Goal: Use online tool/utility: Utilize a website feature to perform a specific function

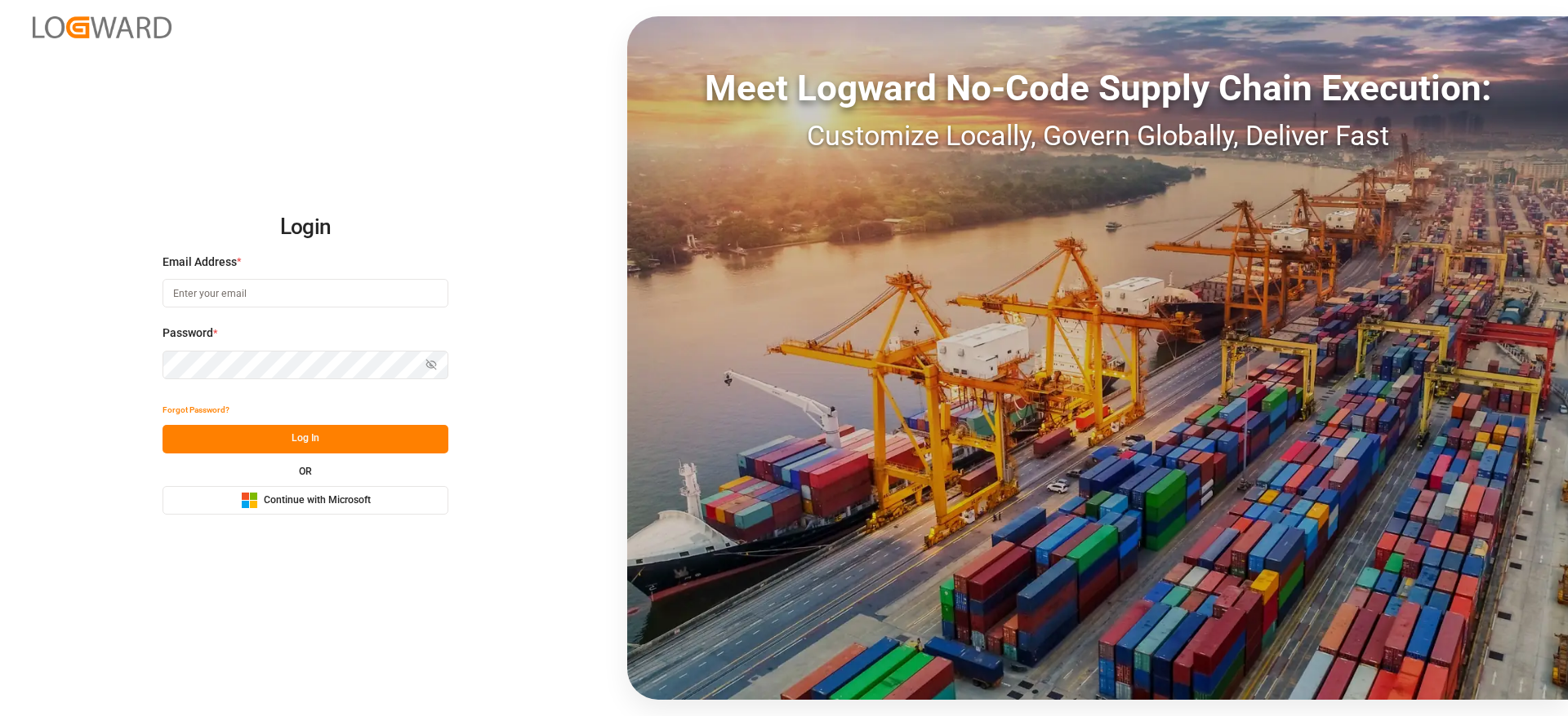
click at [315, 504] on span "Continue with Microsoft" at bounding box center [317, 501] width 107 height 15
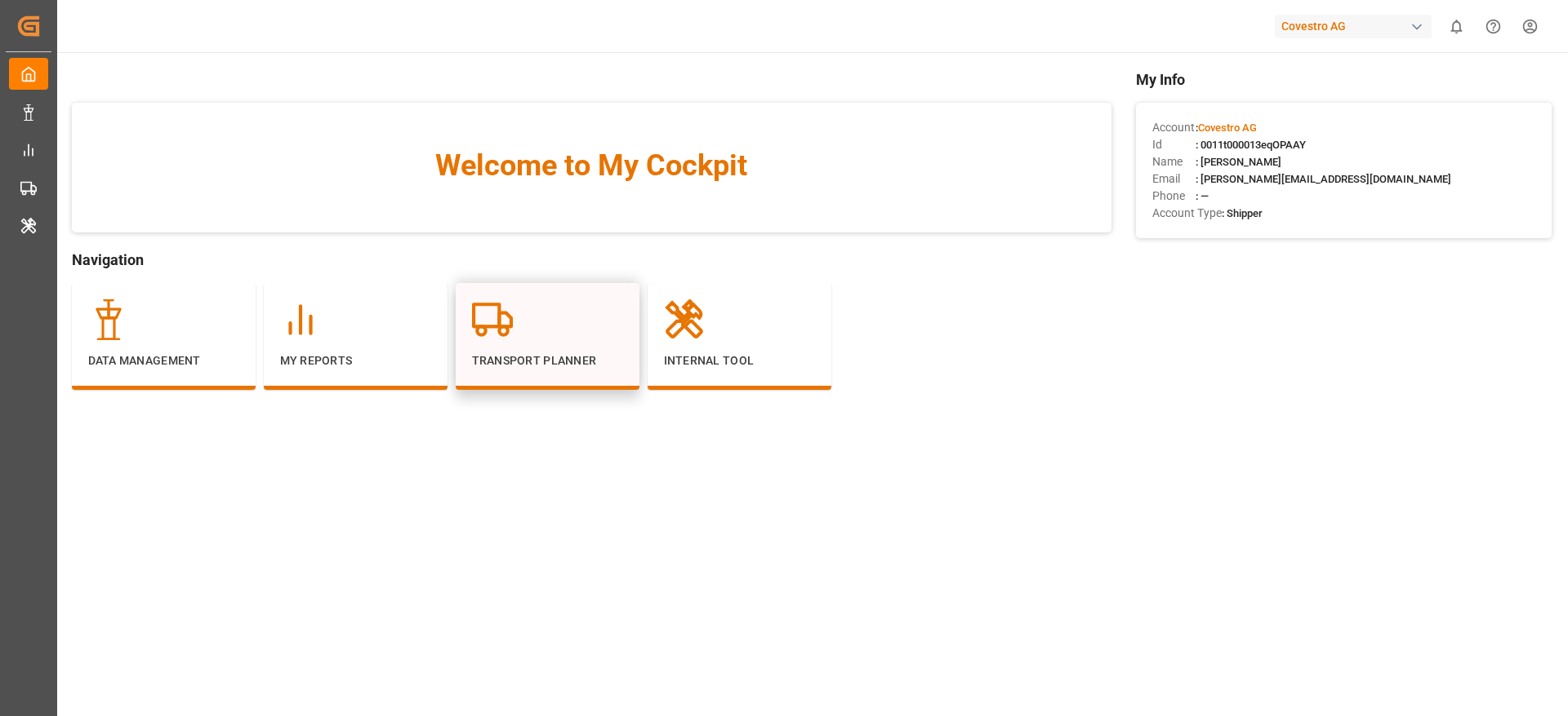
click at [593, 347] on div "Transport Planner" at bounding box center [547, 334] width 151 height 70
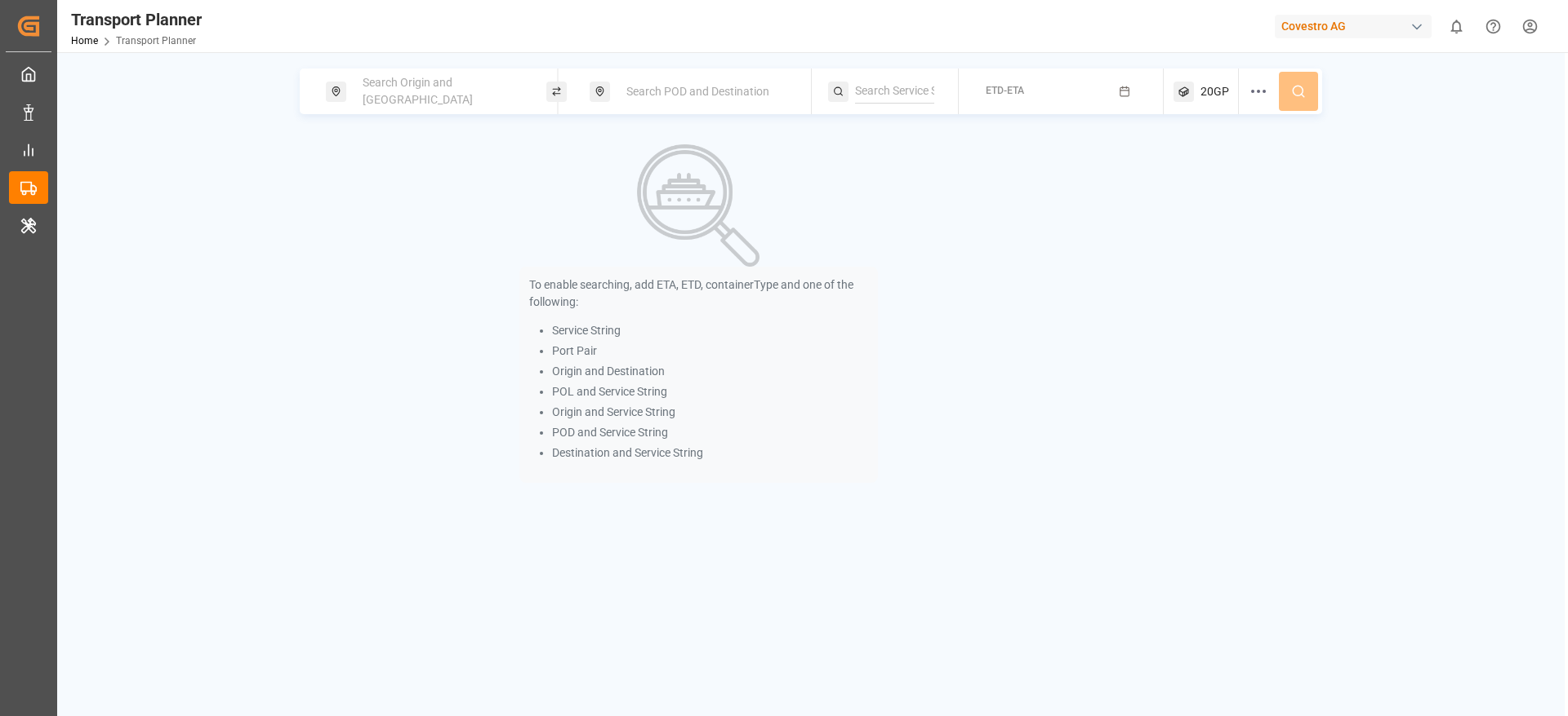
click at [462, 88] on span "Search Origin and POL" at bounding box center [417, 91] width 110 height 30
click at [421, 209] on input at bounding box center [426, 221] width 164 height 24
paste input "DEHAM"
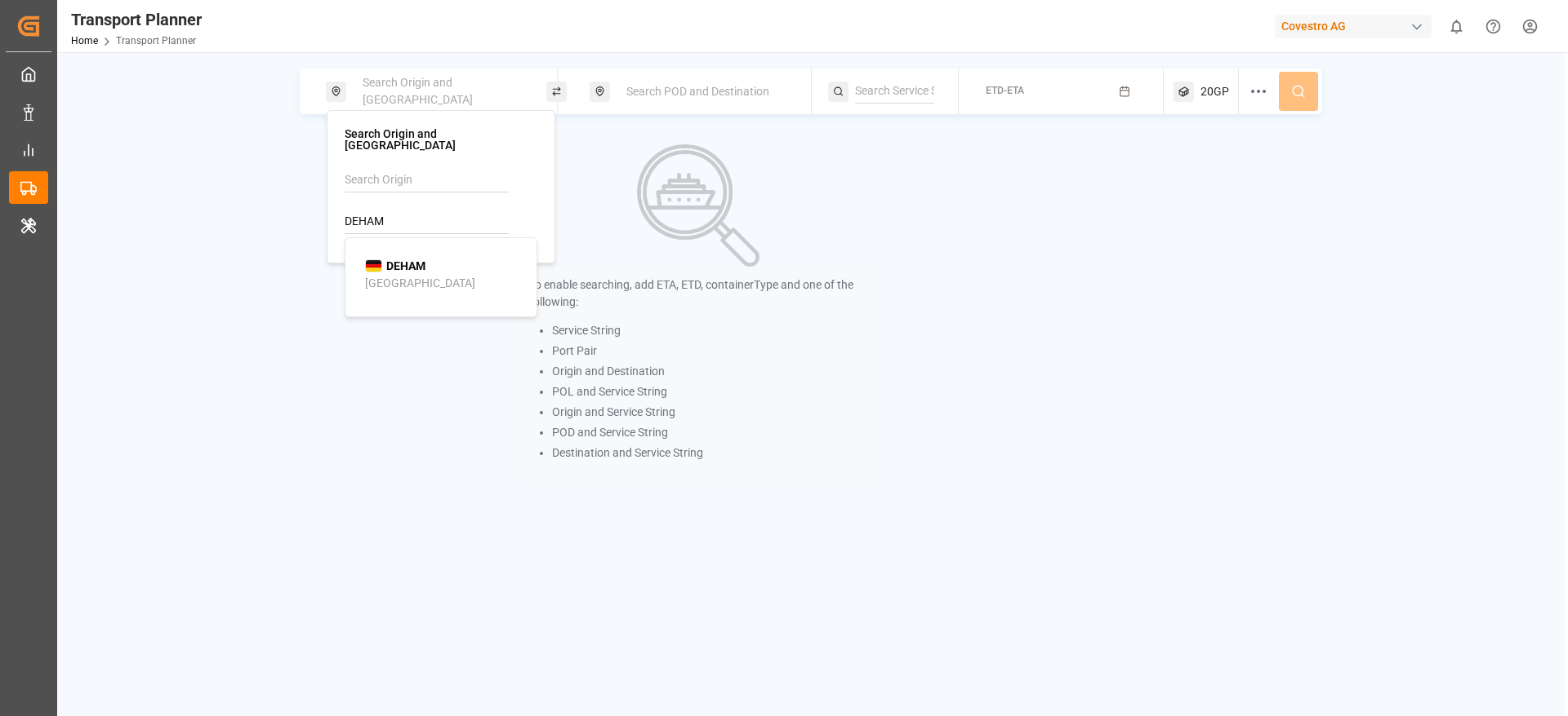
type input "DEHAM"
click at [414, 268] on div "DEHAM Hamburg" at bounding box center [444, 275] width 159 height 35
click at [698, 84] on div "Search POD and Destination" at bounding box center [705, 92] width 177 height 30
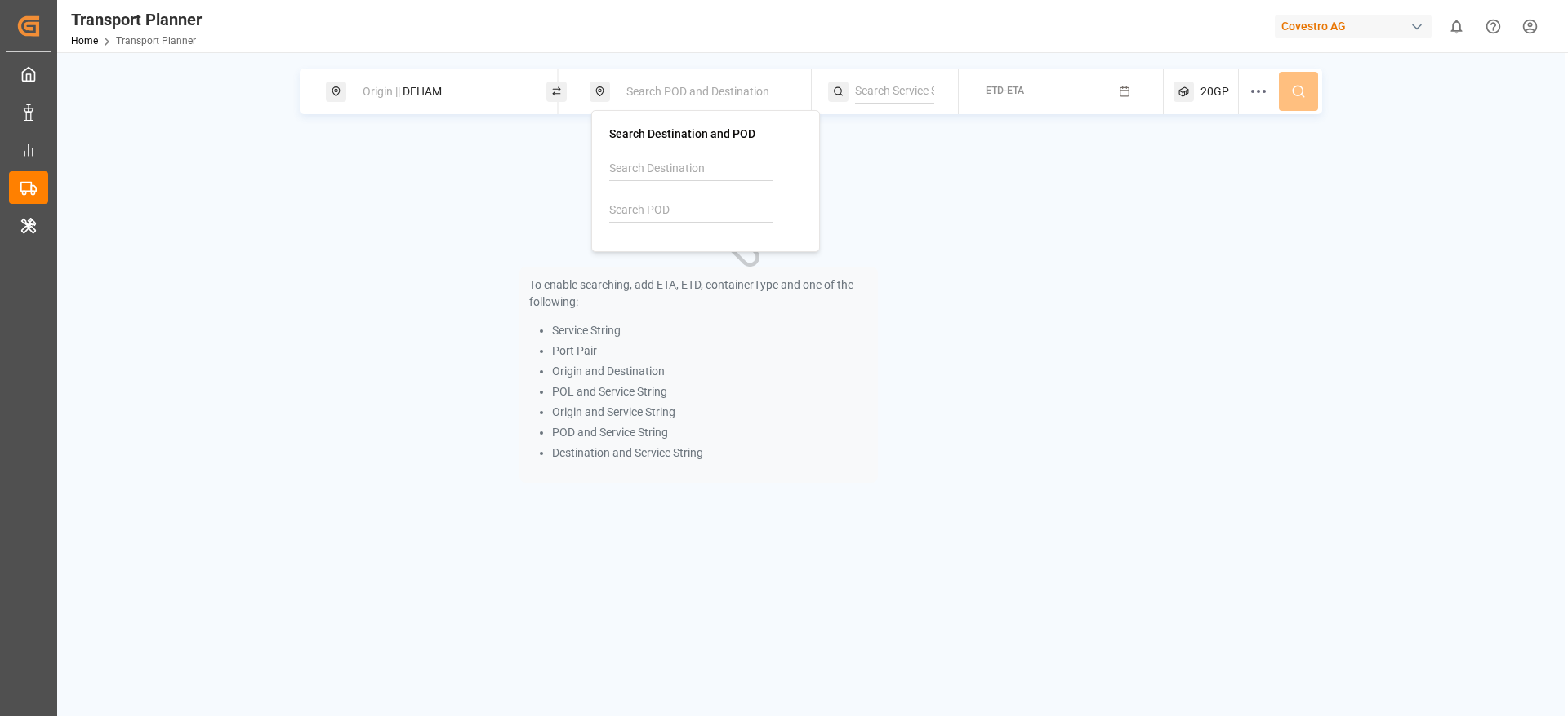
click at [695, 199] on input at bounding box center [691, 210] width 164 height 24
paste input "BRVIX"
type input "BRVIX"
click at [682, 244] on li "BRVIX Vitoria" at bounding box center [709, 264] width 185 height 47
click at [643, 250] on img at bounding box center [638, 254] width 17 height 13
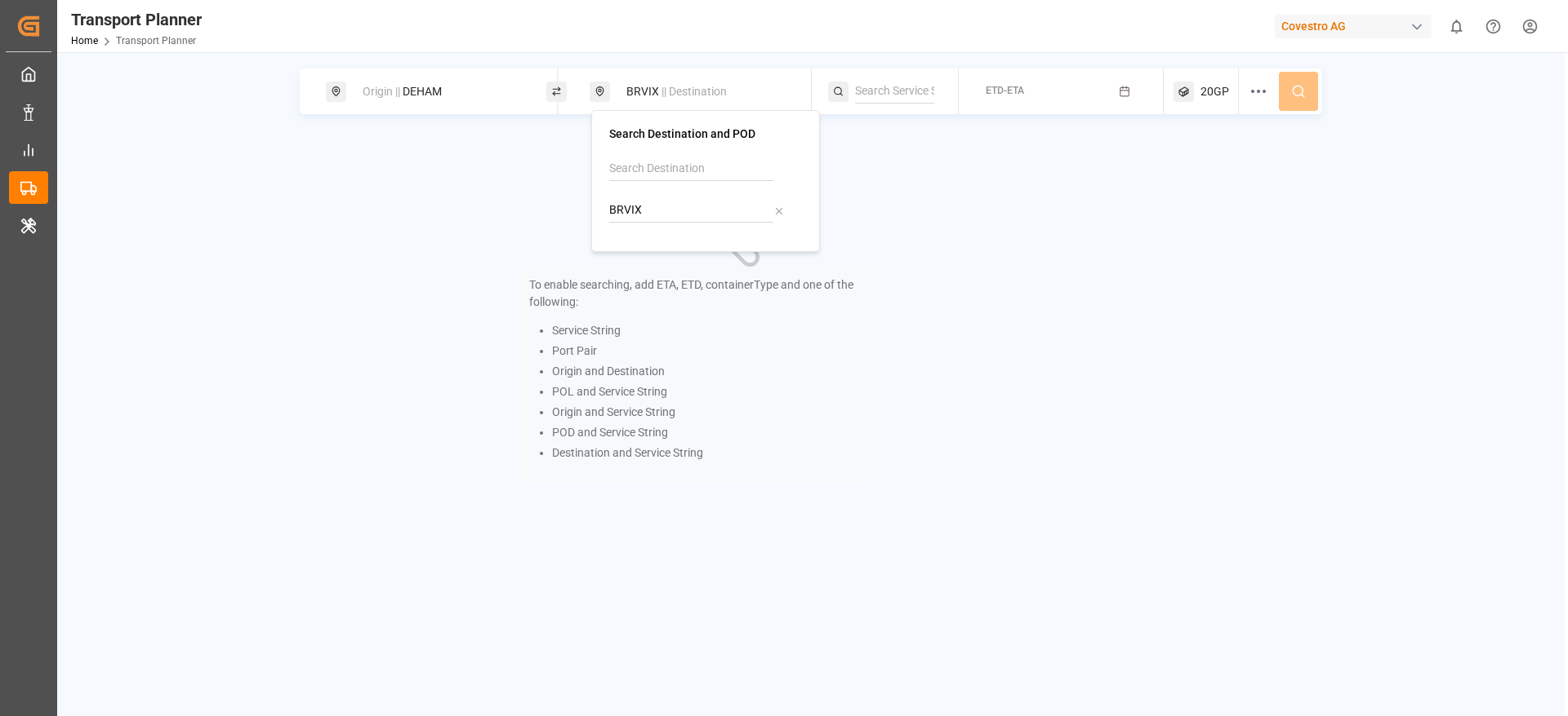
click at [435, 160] on div "To enable searching, add ETA, ETD, containerType and one of the following: Serv…" at bounding box center [699, 313] width 798 height 358
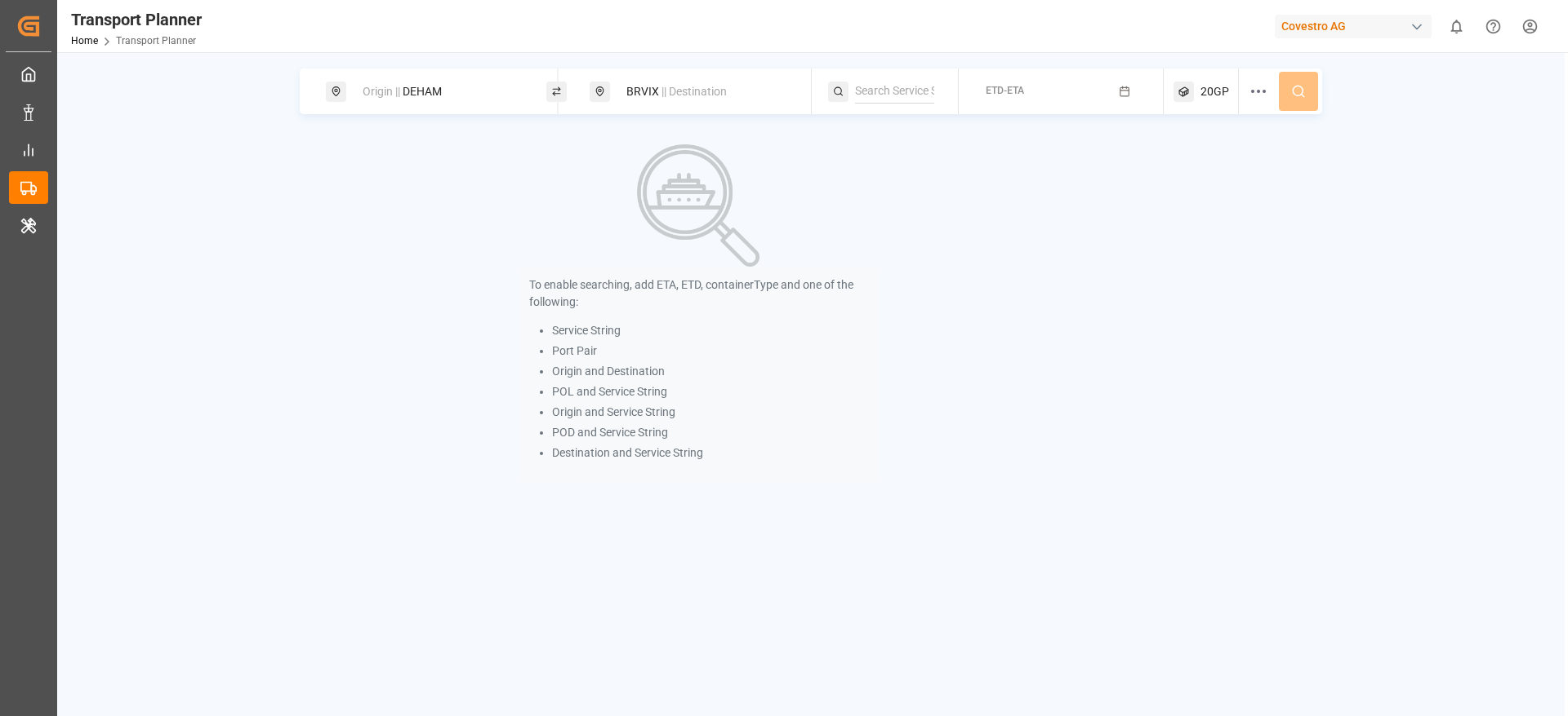
click at [1086, 91] on button "ETD-ETA" at bounding box center [1060, 92] width 185 height 32
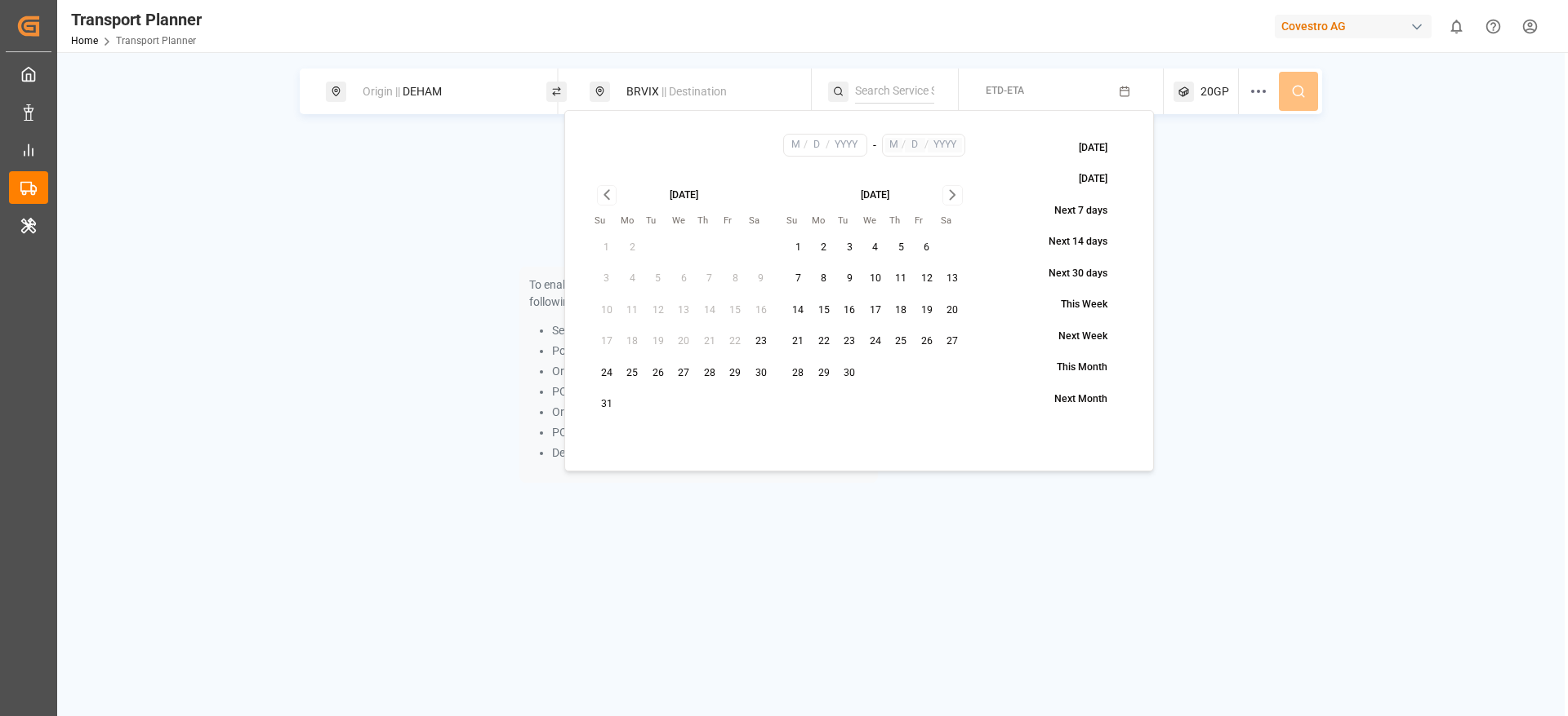
click at [766, 382] on button "30" at bounding box center [761, 373] width 26 height 26
type input "8"
type input "30"
type input "2025"
click at [951, 196] on icon "Go to next month" at bounding box center [952, 194] width 19 height 20
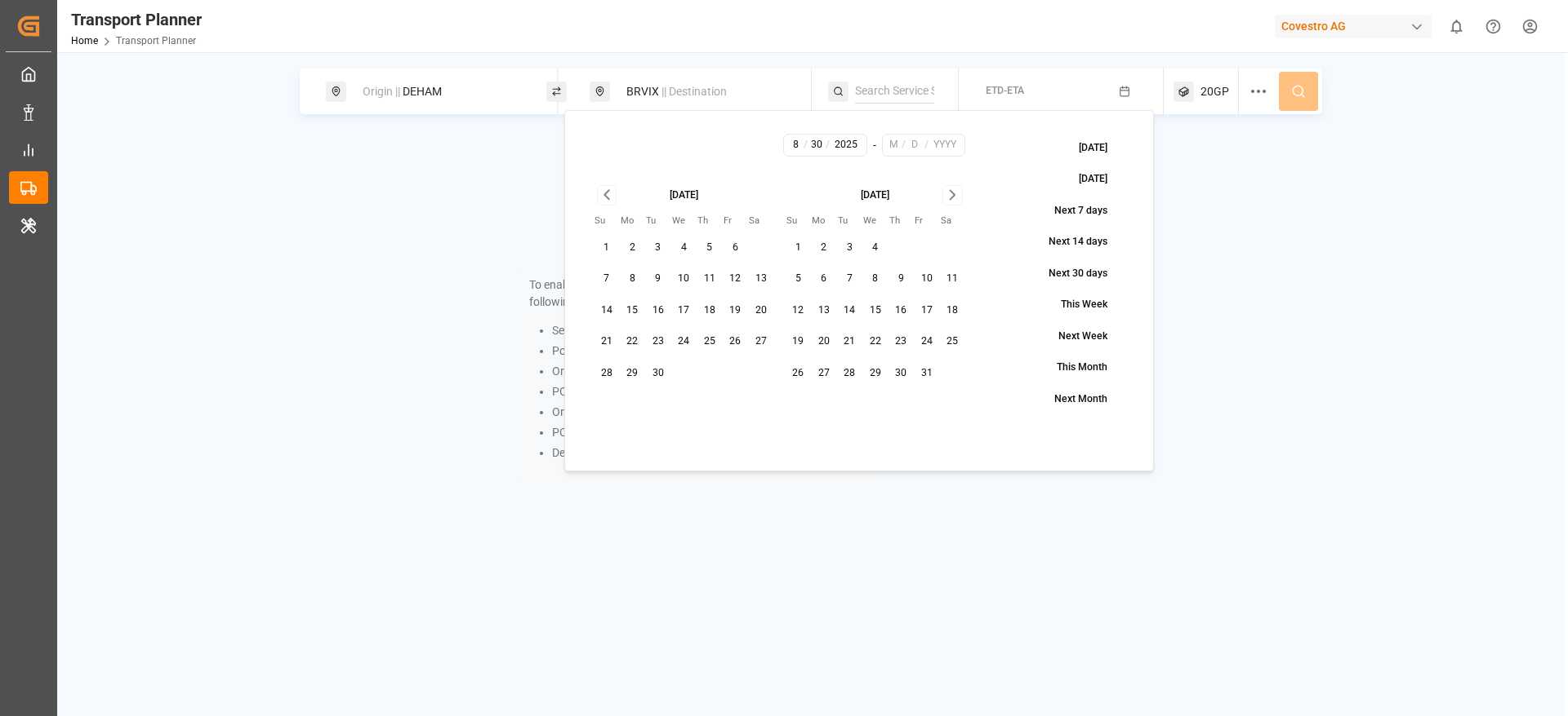
click at [951, 196] on icon "Go to next month" at bounding box center [952, 194] width 19 height 20
click at [951, 196] on div "December 2025" at bounding box center [876, 193] width 180 height 17
click at [851, 371] on button "27" at bounding box center [850, 373] width 26 height 26
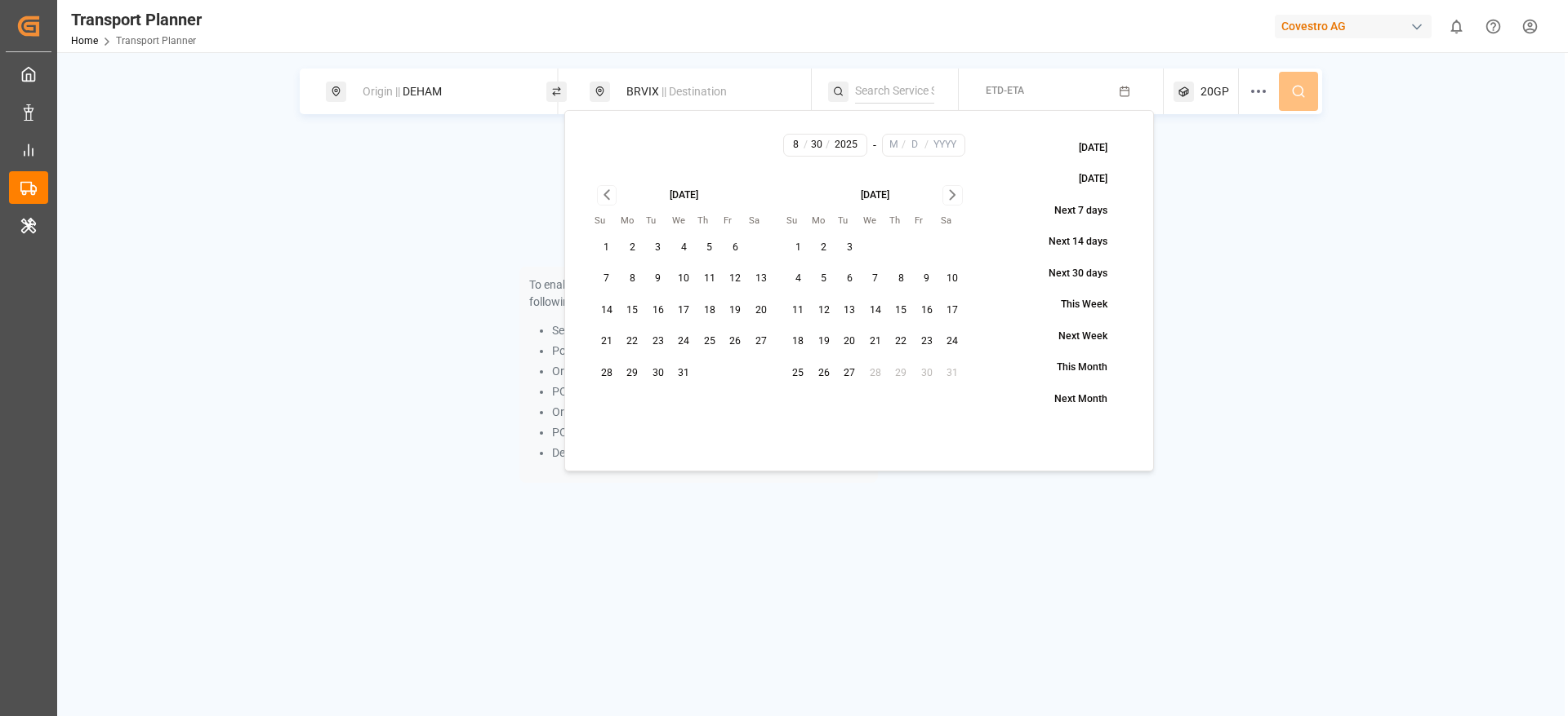
type input "1"
type input "27"
type input "2026"
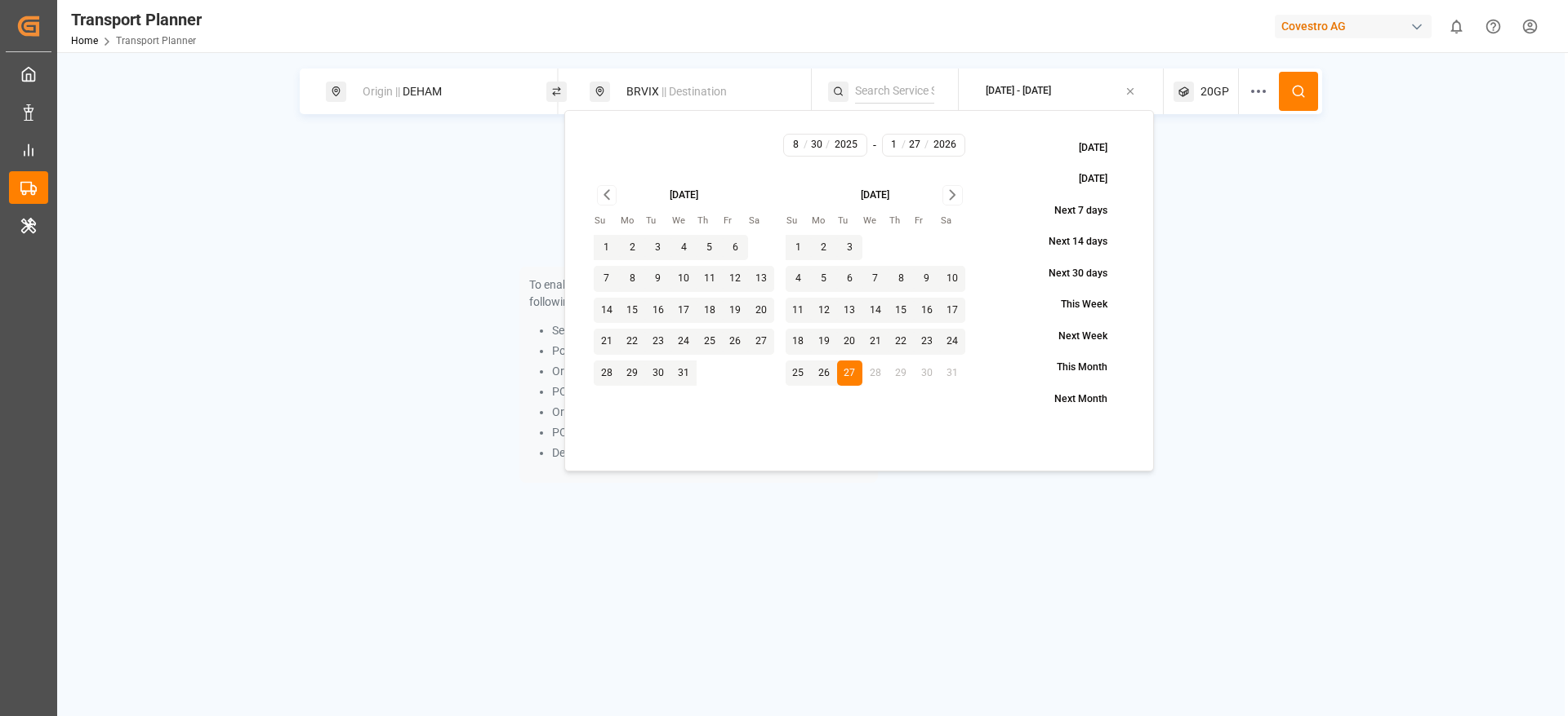
click at [1297, 97] on icon at bounding box center [1299, 92] width 15 height 15
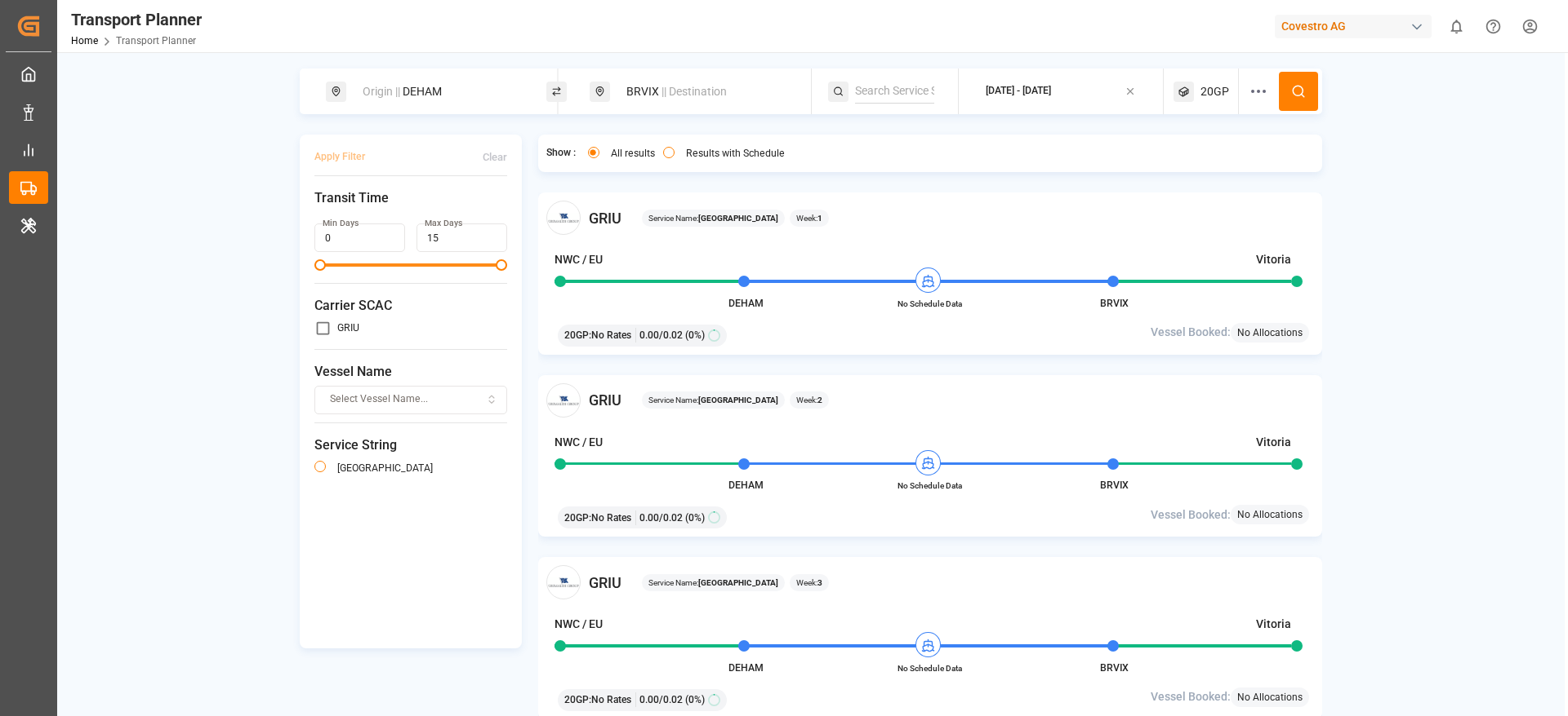
click at [1213, 91] on span "20GP" at bounding box center [1214, 92] width 28 height 17
click at [714, 98] on span "|| Destination" at bounding box center [694, 91] width 66 height 13
click at [780, 209] on icon at bounding box center [778, 211] width 6 height 6
click at [724, 212] on input at bounding box center [691, 210] width 164 height 24
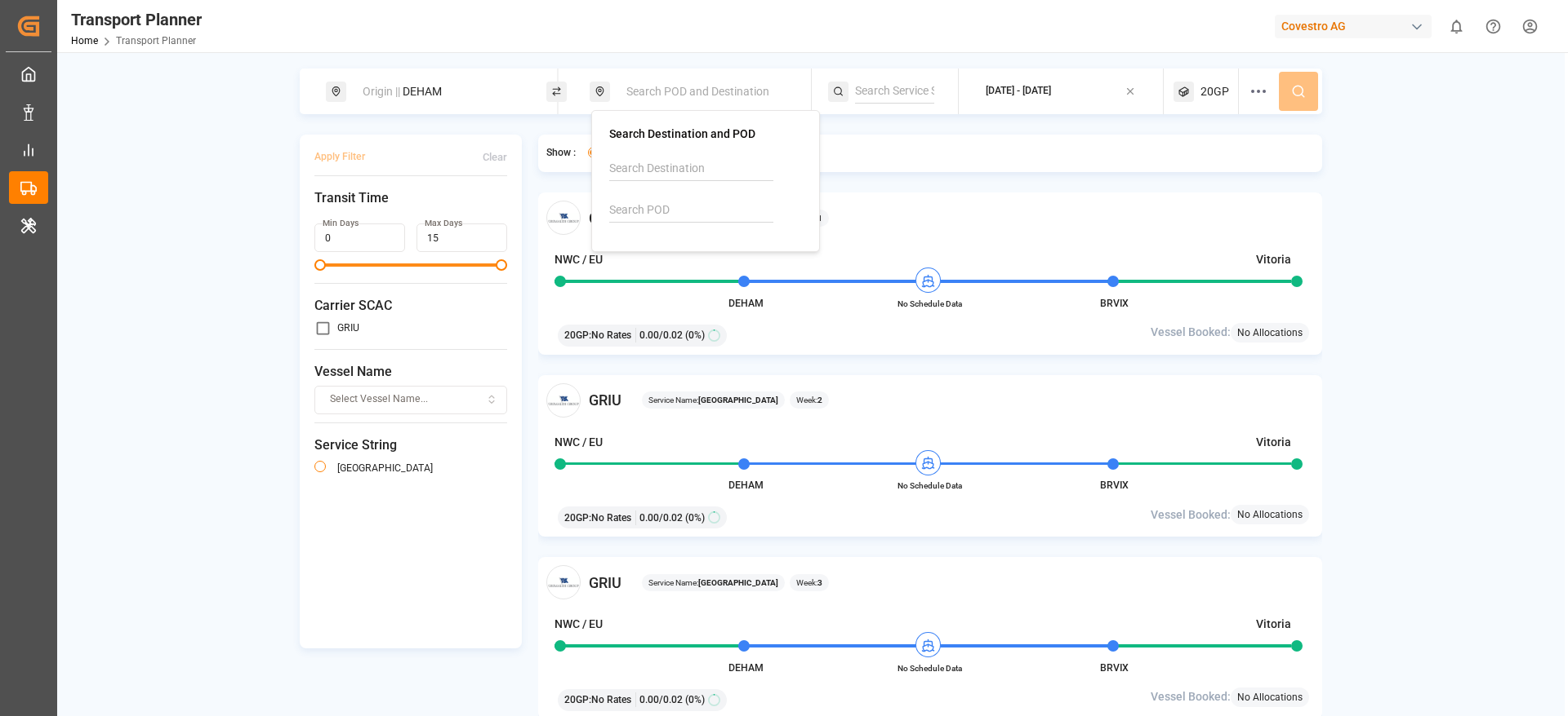
paste input "TWTXG"
type input "TWTXG"
click at [704, 254] on div "TWTXG Taichung" at bounding box center [708, 264] width 159 height 35
click at [1299, 84] on icon at bounding box center [1299, 92] width 15 height 15
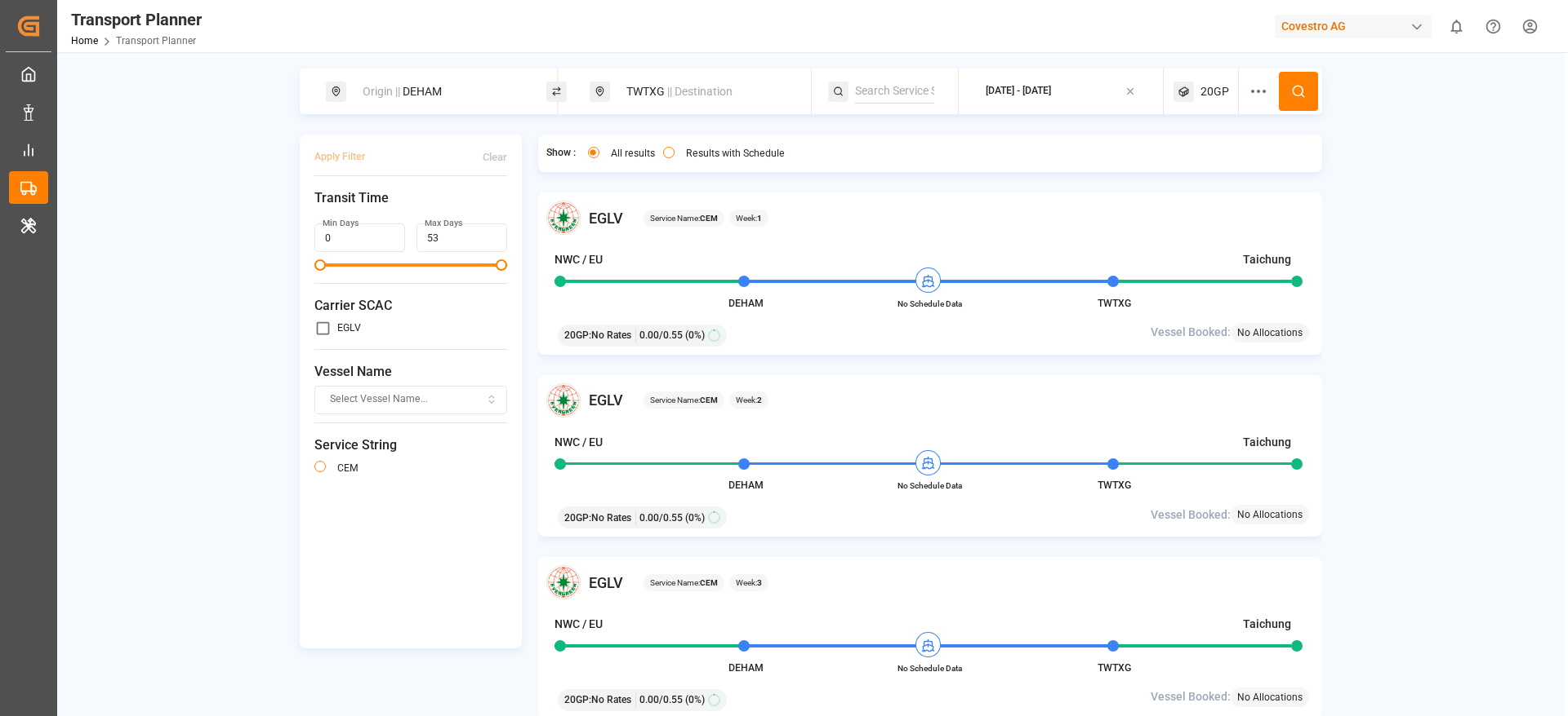
click at [493, 89] on div "Origin || DEHAM" at bounding box center [441, 92] width 177 height 30
click at [514, 220] on icon at bounding box center [514, 222] width 6 height 6
click at [445, 213] on input at bounding box center [426, 221] width 164 height 24
paste input "NLRTM"
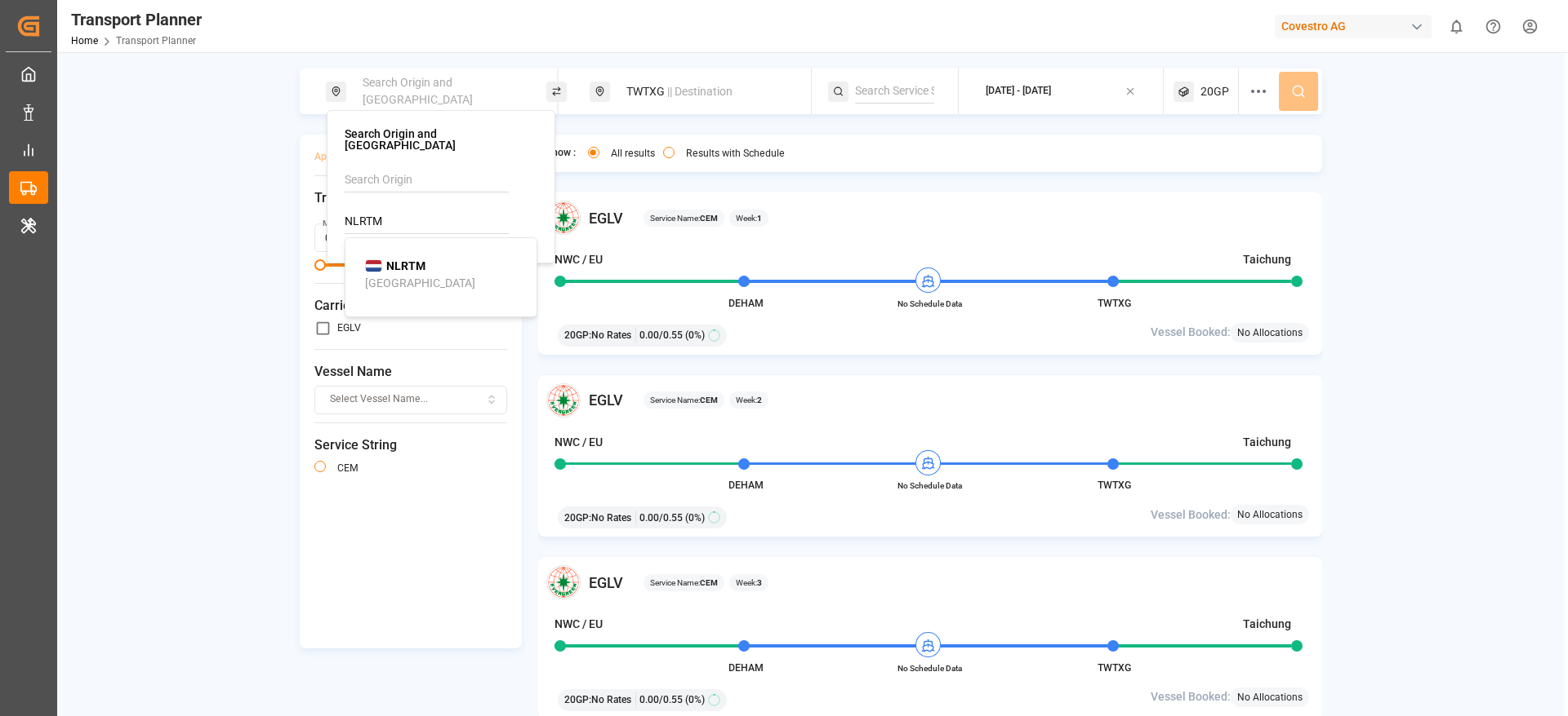
type input "NLRTM"
click at [442, 258] on div "NLRTM Rotterdam" at bounding box center [444, 275] width 159 height 35
click at [715, 86] on span "|| Destination" at bounding box center [699, 91] width 66 height 13
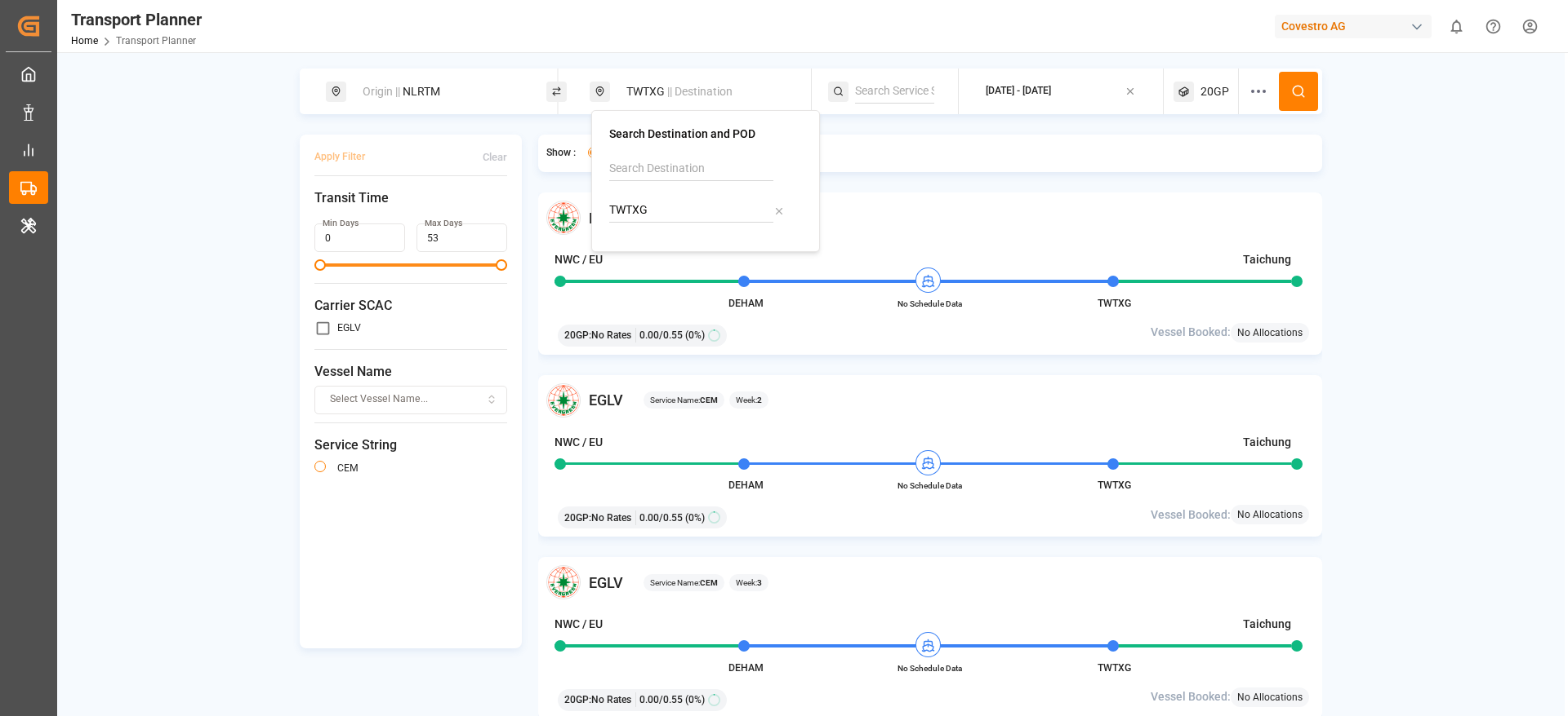
click at [783, 207] on icon at bounding box center [778, 211] width 11 height 11
click at [688, 211] on input at bounding box center [691, 210] width 164 height 24
paste input "CNSZH"
type input "CNSZH"
click at [688, 254] on b "CNSZH" at bounding box center [669, 254] width 38 height 13
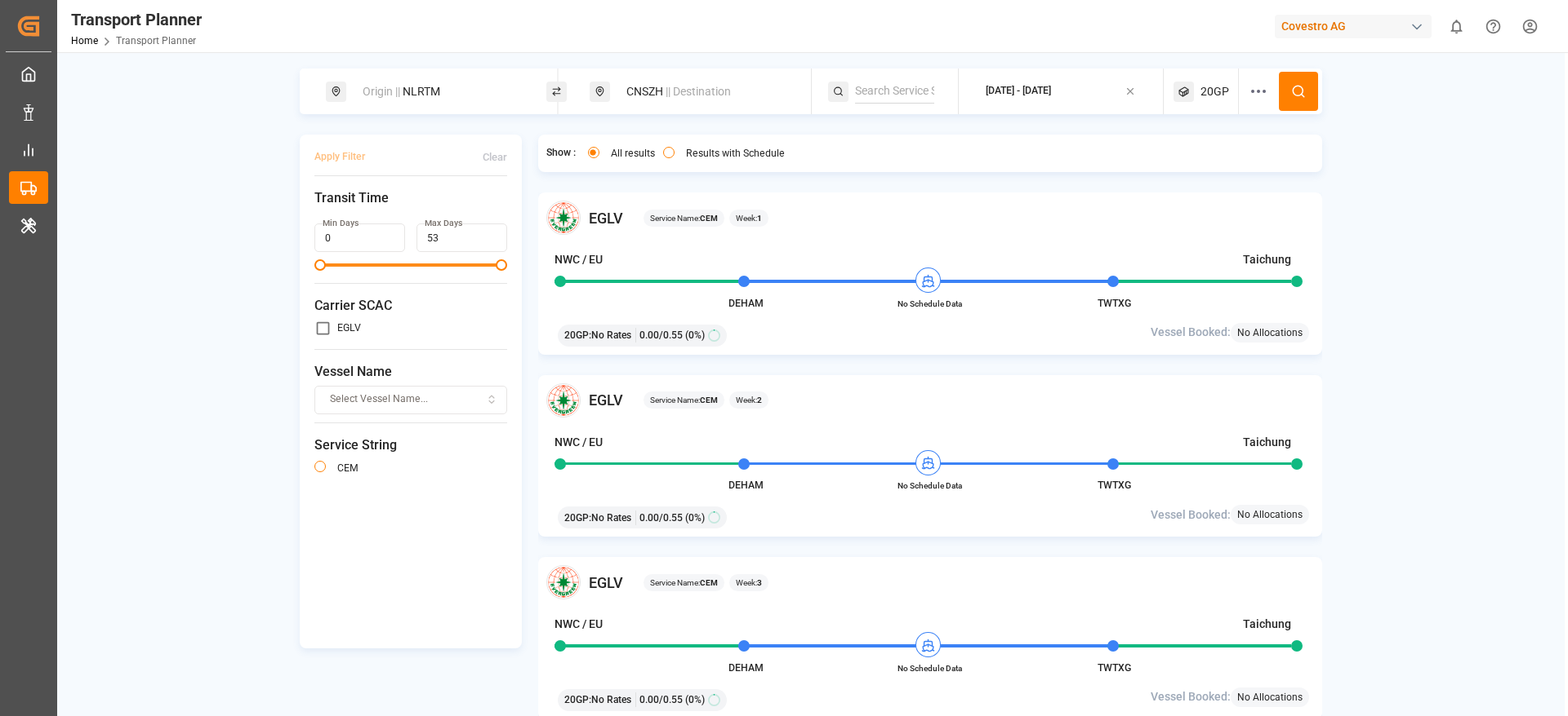
click at [1401, 211] on div "Origin || NLRTM CNSZH || Destination 2025-08-30 - 2026-01-27 20GP Apply Filter …" at bounding box center [810, 417] width 1507 height 697
click at [1306, 88] on button at bounding box center [1299, 92] width 39 height 39
click at [688, 99] on div "CNSZH || Destination" at bounding box center [705, 92] width 177 height 30
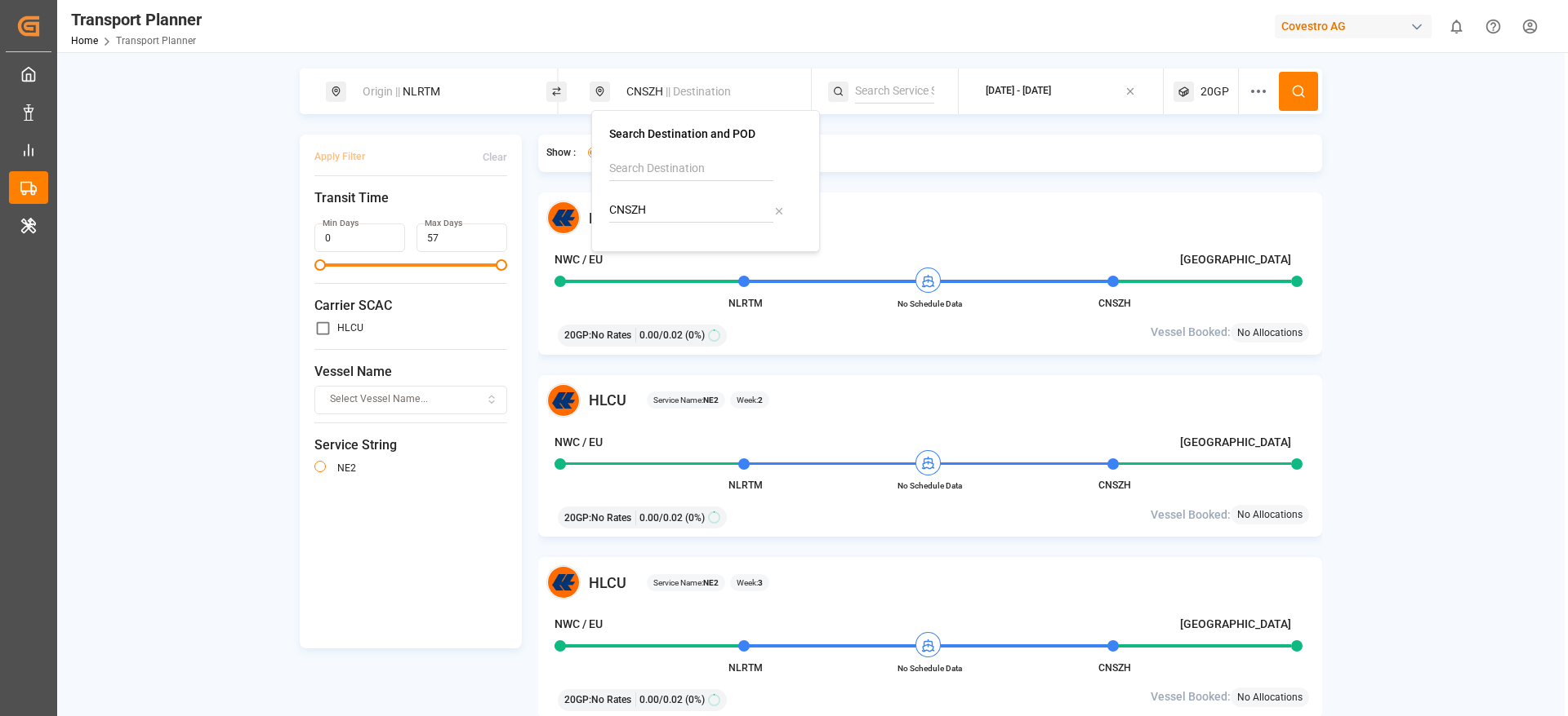
click at [781, 209] on icon at bounding box center [778, 211] width 11 height 11
click at [715, 209] on input at bounding box center [691, 210] width 164 height 24
paste input "INAMD"
type input "INAMD"
click at [710, 245] on li "INAMD Ahmedabad" at bounding box center [709, 264] width 185 height 47
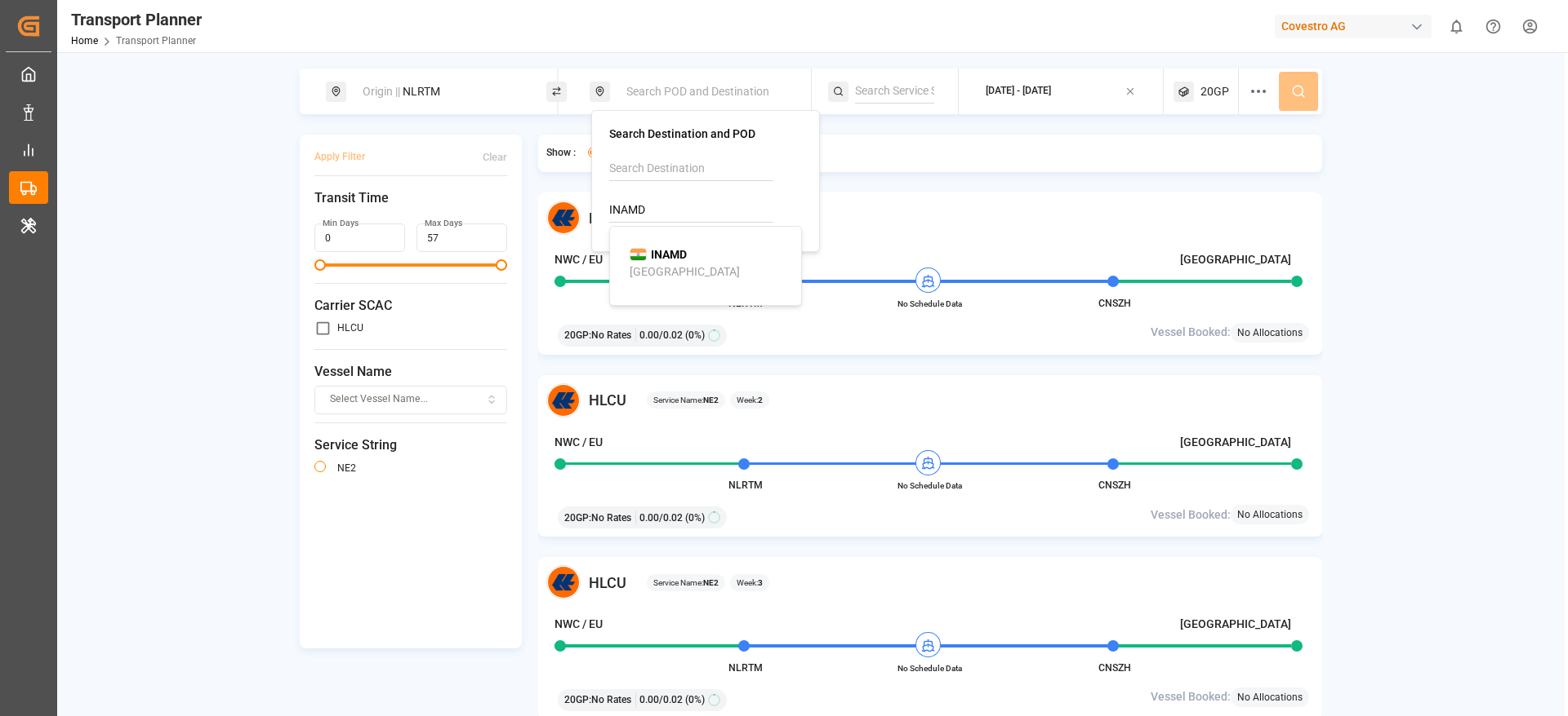
click at [710, 245] on li "INAMD Ahmedabad" at bounding box center [709, 264] width 185 height 47
click at [647, 282] on li "INAMD Ahmedabad" at bounding box center [709, 264] width 185 height 47
click at [669, 269] on div "Ahmedabad" at bounding box center [684, 272] width 110 height 17
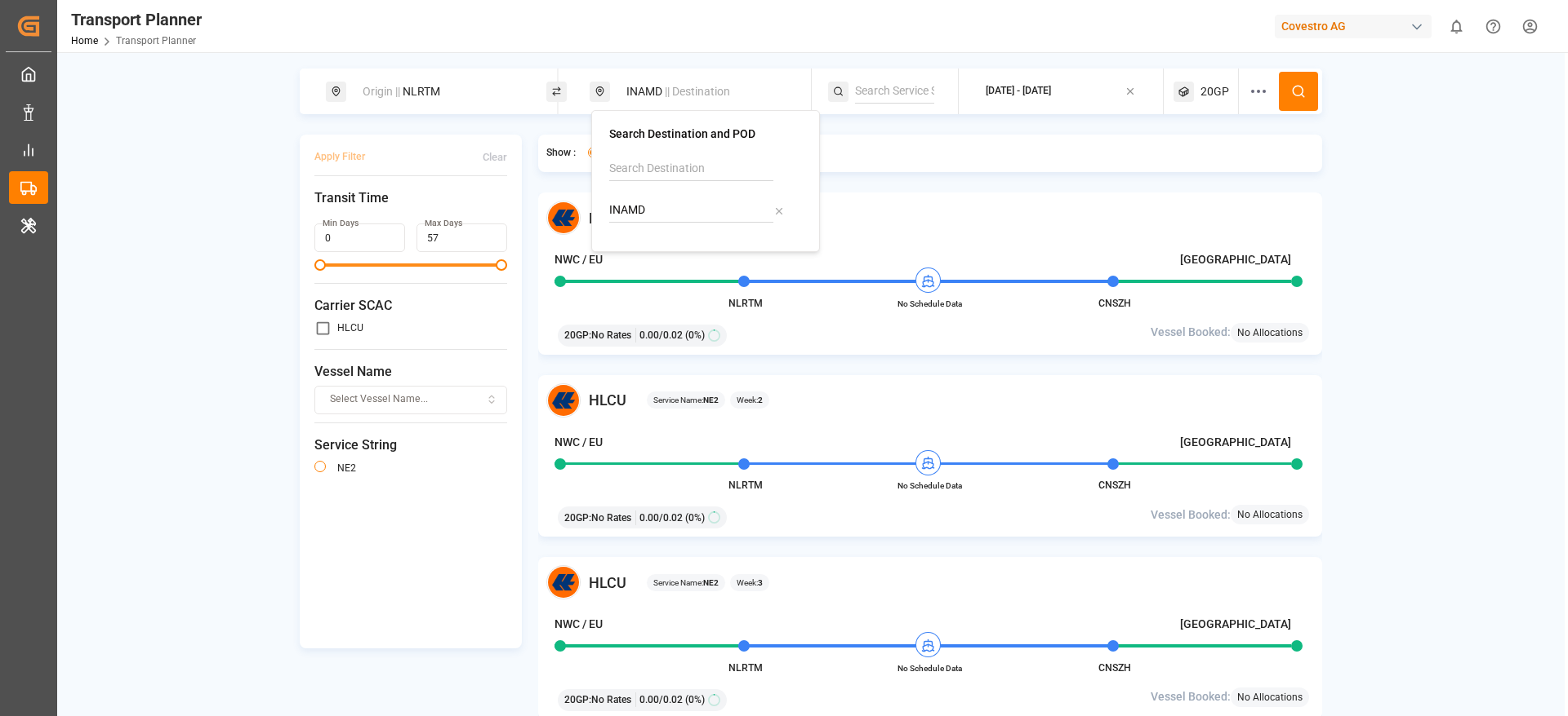
click at [987, 197] on div "HLCU Service Name: NE2 Week: 1 NWC / EU Suzhou NLRTM No Schedule Data CNSZH 20G…" at bounding box center [930, 273] width 785 height 162
click at [1302, 86] on icon at bounding box center [1299, 92] width 15 height 15
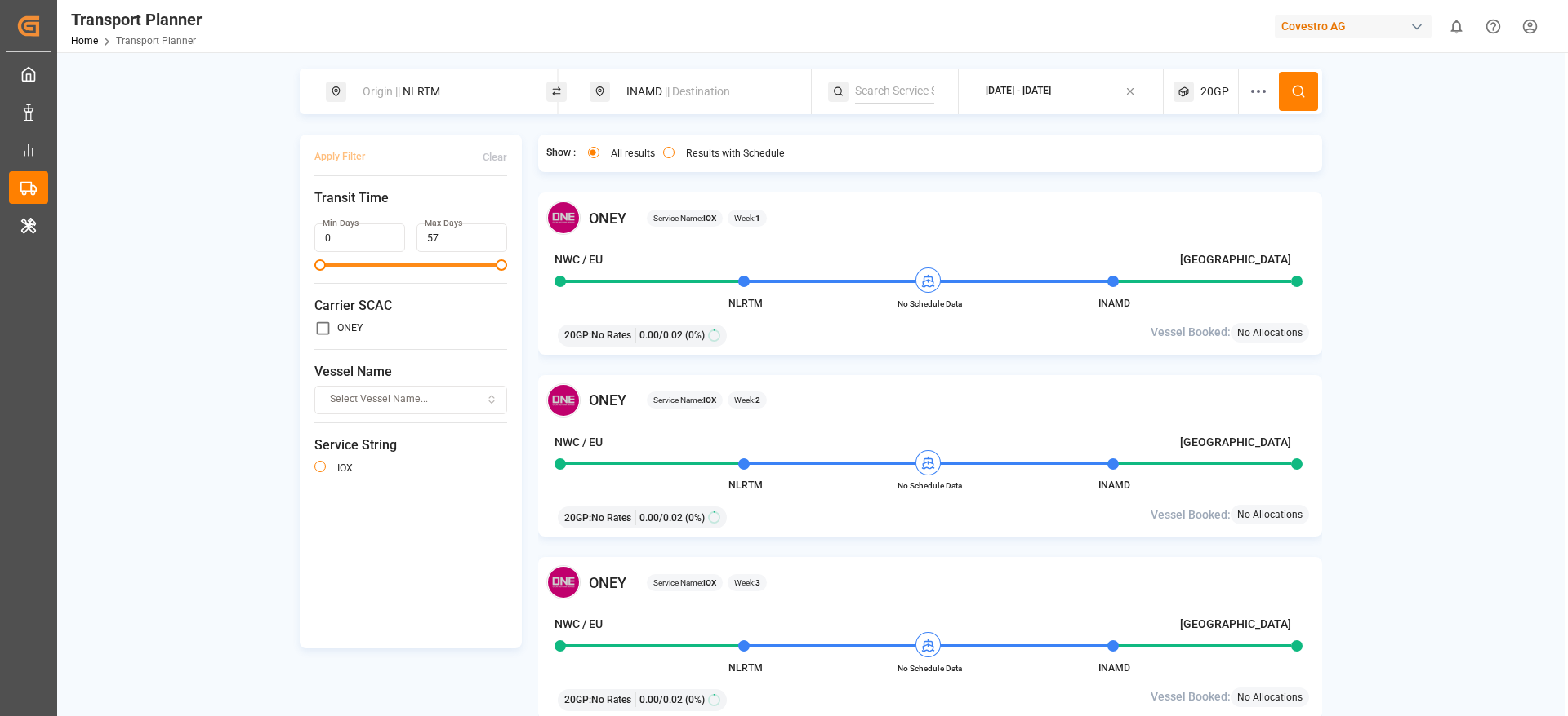
click at [1345, 13] on div "Covestro AG" at bounding box center [1356, 25] width 163 height 31
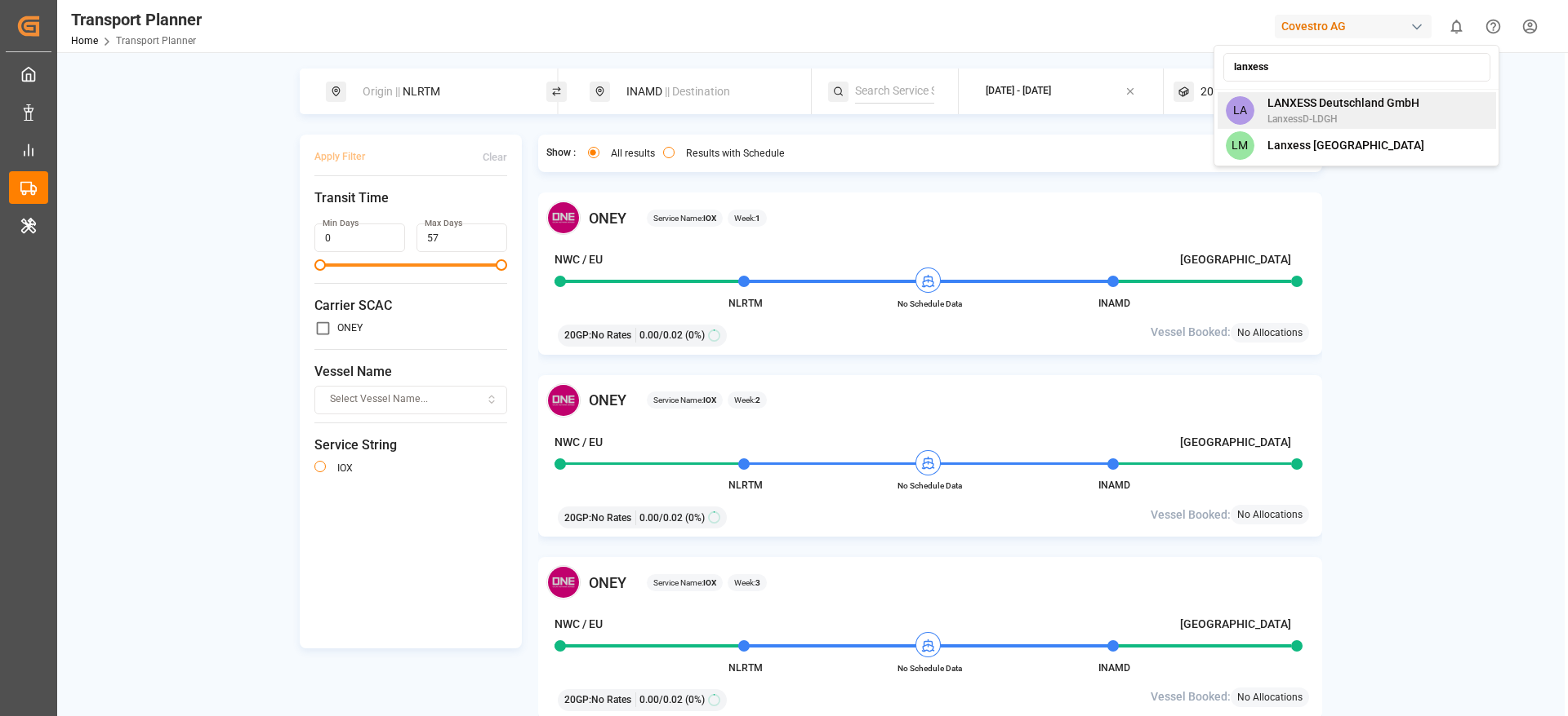
type input "lanxess"
click at [1380, 107] on span "LANXESS Deutschland GmbH" at bounding box center [1344, 103] width 152 height 17
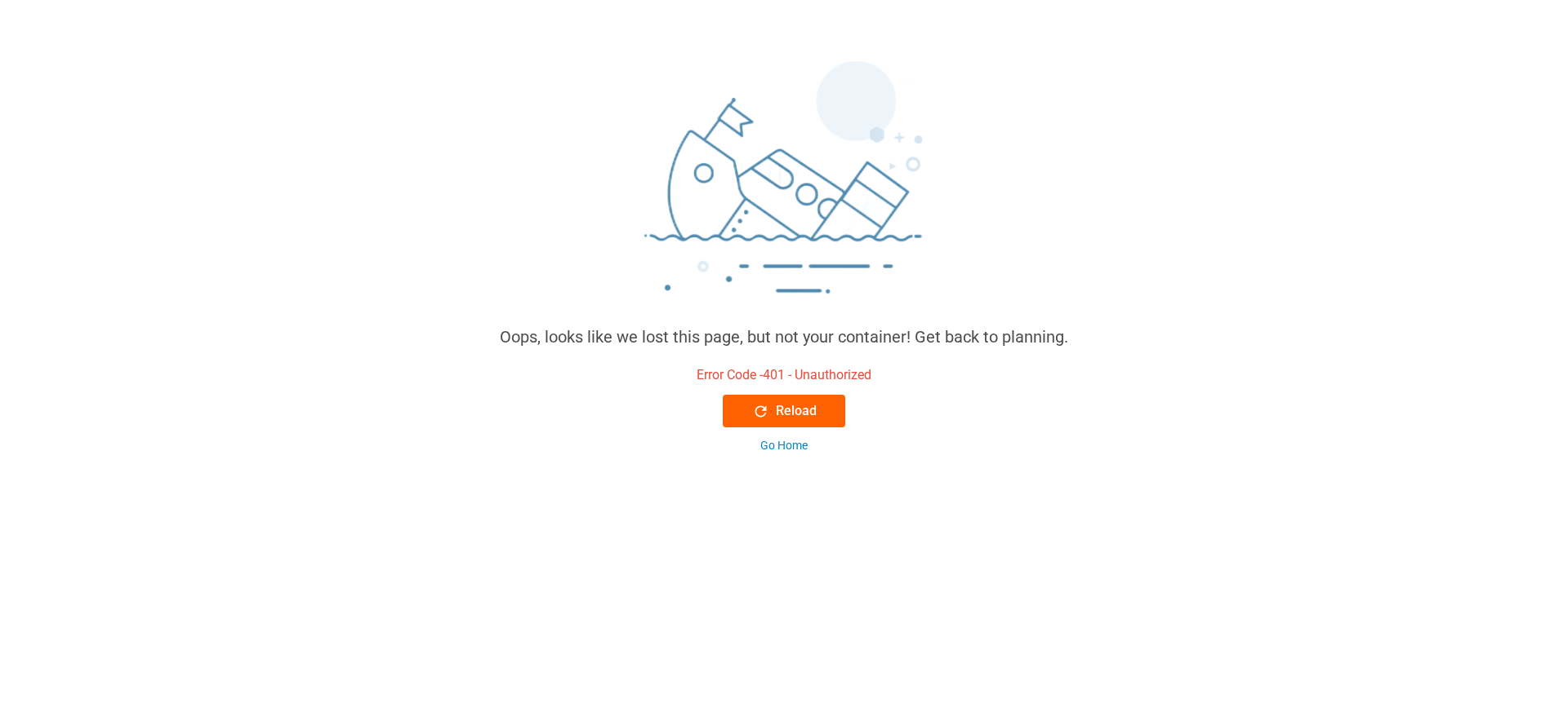
click at [800, 413] on div "Reload" at bounding box center [784, 411] width 65 height 20
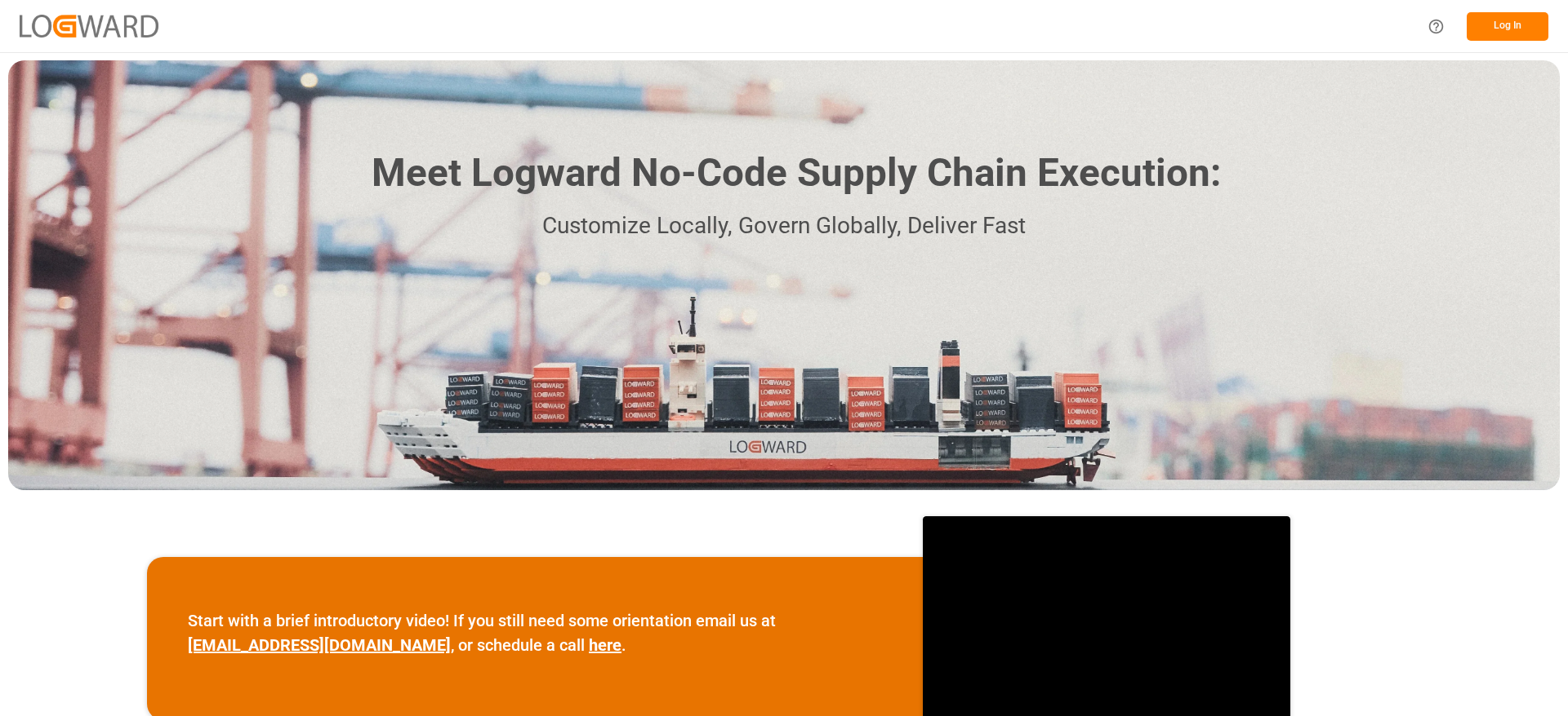
click at [1514, 23] on button "Log In" at bounding box center [1507, 26] width 82 height 28
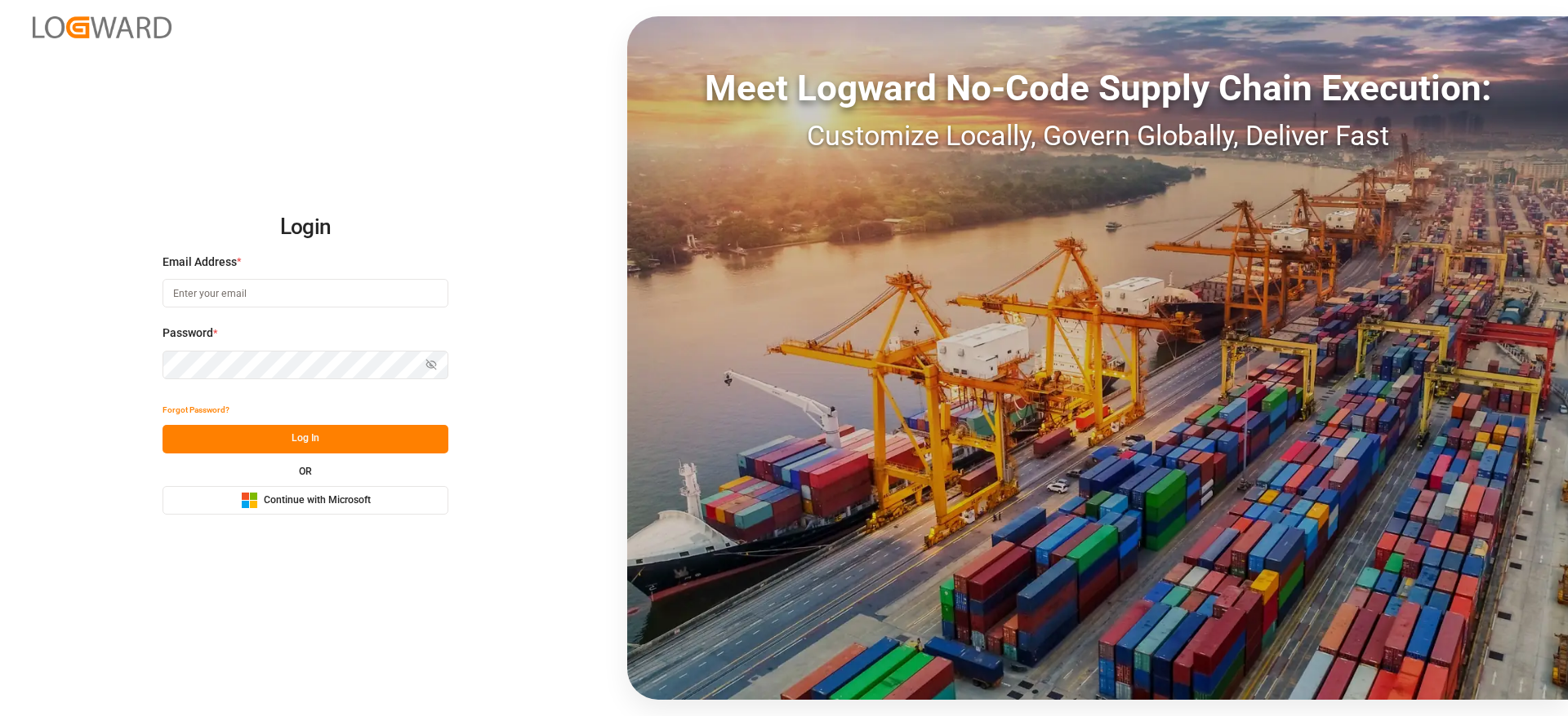
click at [383, 498] on button "Microsoft Logo Continue with Microsoft" at bounding box center [305, 500] width 285 height 28
